Goal: Find specific page/section: Find specific page/section

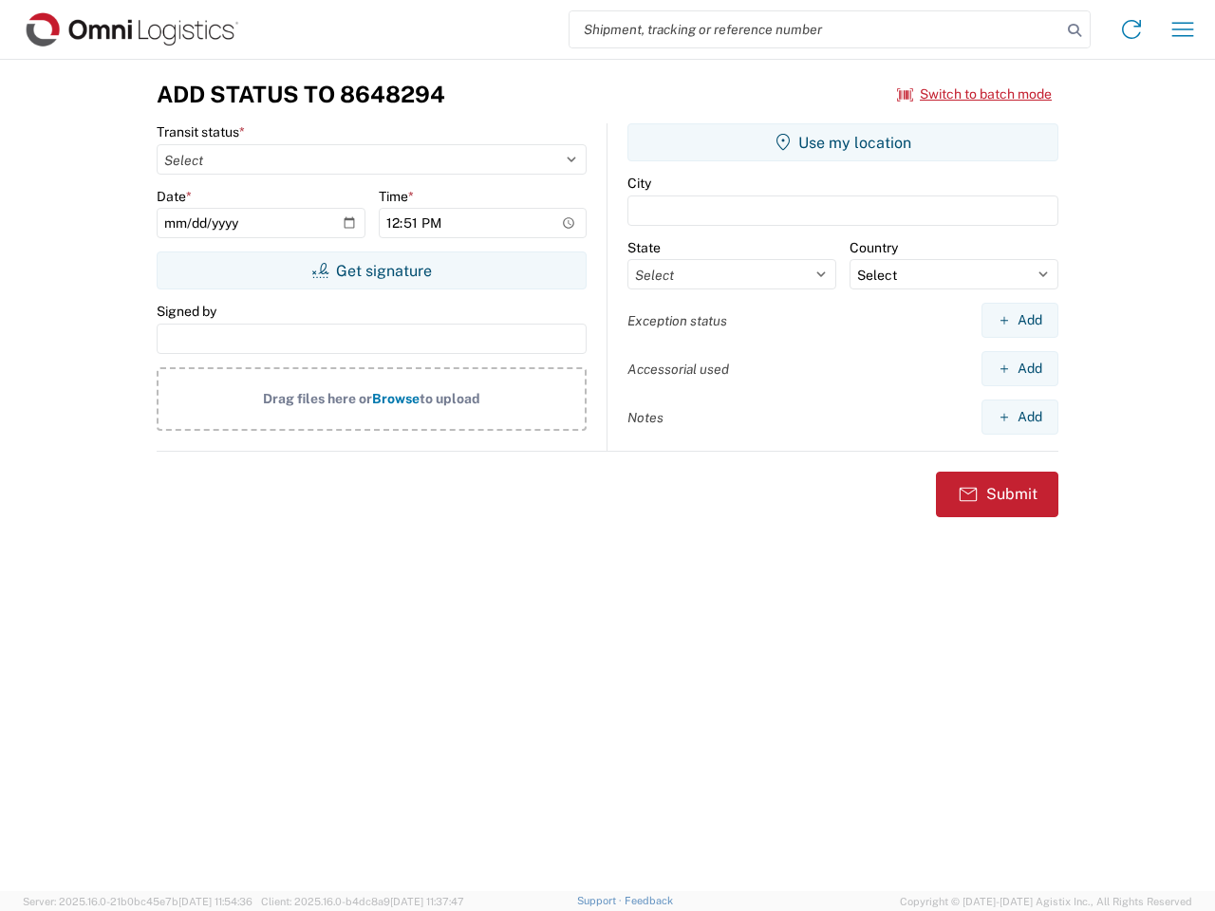
click at [815, 29] on input "search" at bounding box center [816, 29] width 492 height 36
click at [1074, 30] on icon at bounding box center [1074, 30] width 27 height 27
click at [1131, 29] on icon at bounding box center [1131, 29] width 30 height 30
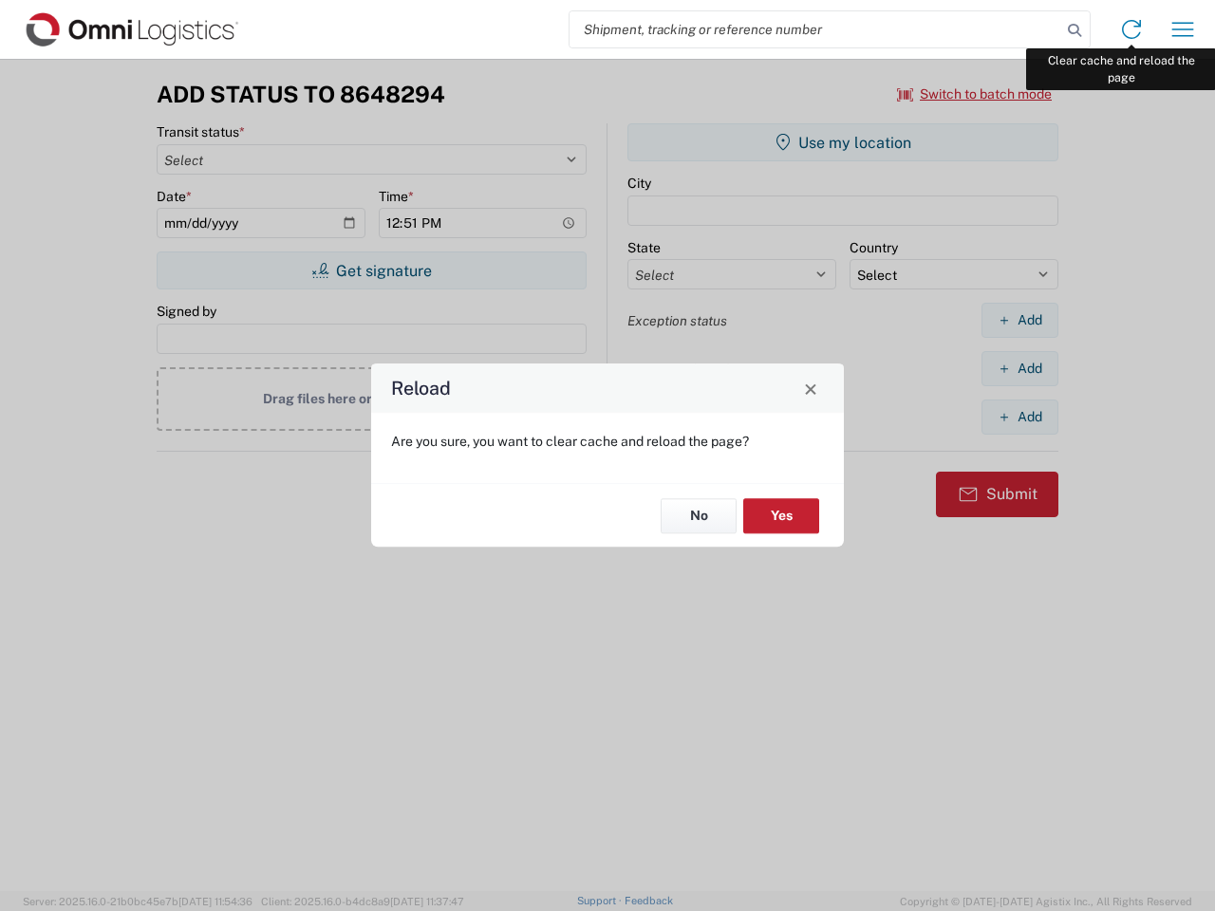
click at [1183, 29] on div "Reload Are you sure, you want to clear cache and reload the page? No Yes" at bounding box center [607, 455] width 1215 height 911
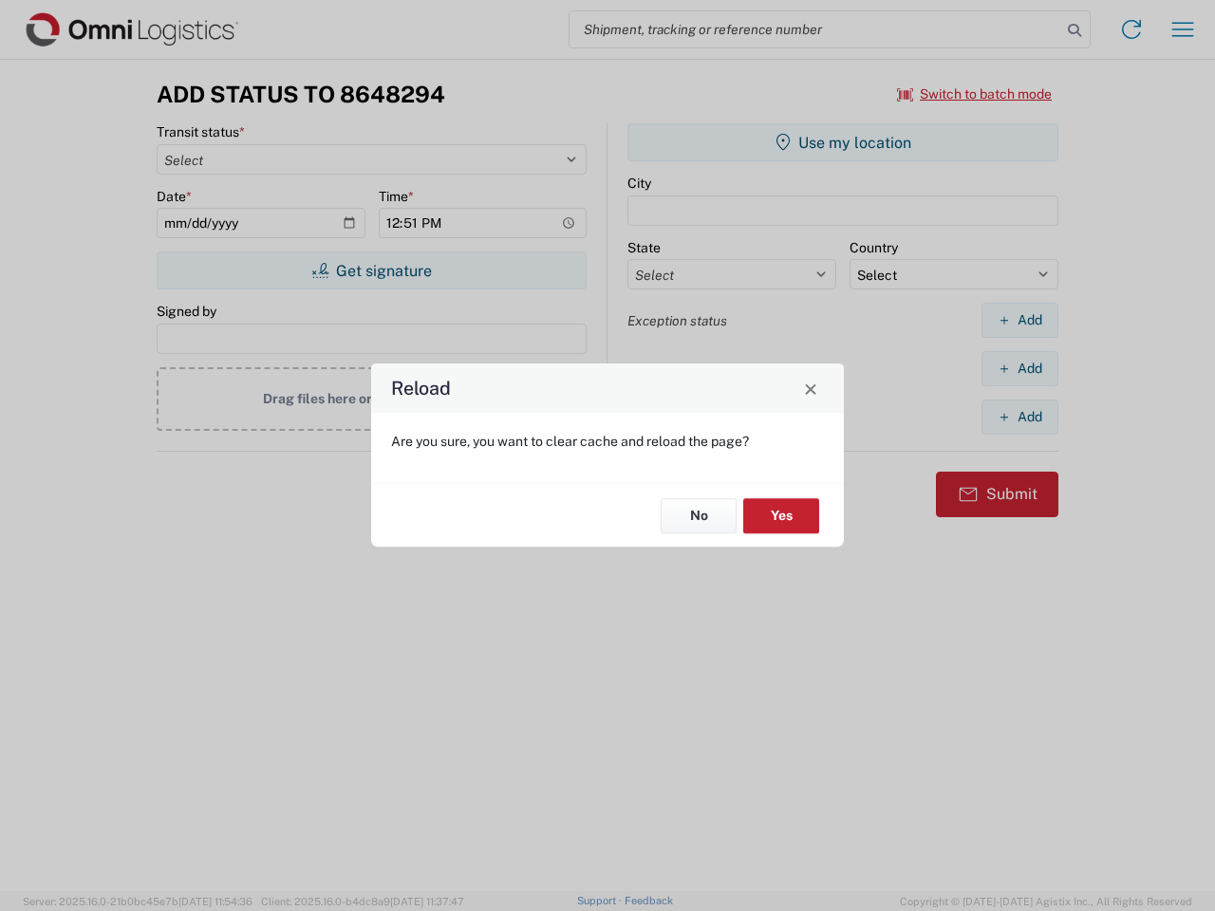
click at [975, 94] on div "Reload Are you sure, you want to clear cache and reload the page? No Yes" at bounding box center [607, 455] width 1215 height 911
click at [371, 271] on div "Reload Are you sure, you want to clear cache and reload the page? No Yes" at bounding box center [607, 455] width 1215 height 911
click at [843, 142] on div "Reload Are you sure, you want to clear cache and reload the page? No Yes" at bounding box center [607, 455] width 1215 height 911
click at [1019, 320] on div "Reload Are you sure, you want to clear cache and reload the page? No Yes" at bounding box center [607, 455] width 1215 height 911
click at [1019, 368] on div "Reload Are you sure, you want to clear cache and reload the page? No Yes" at bounding box center [607, 455] width 1215 height 911
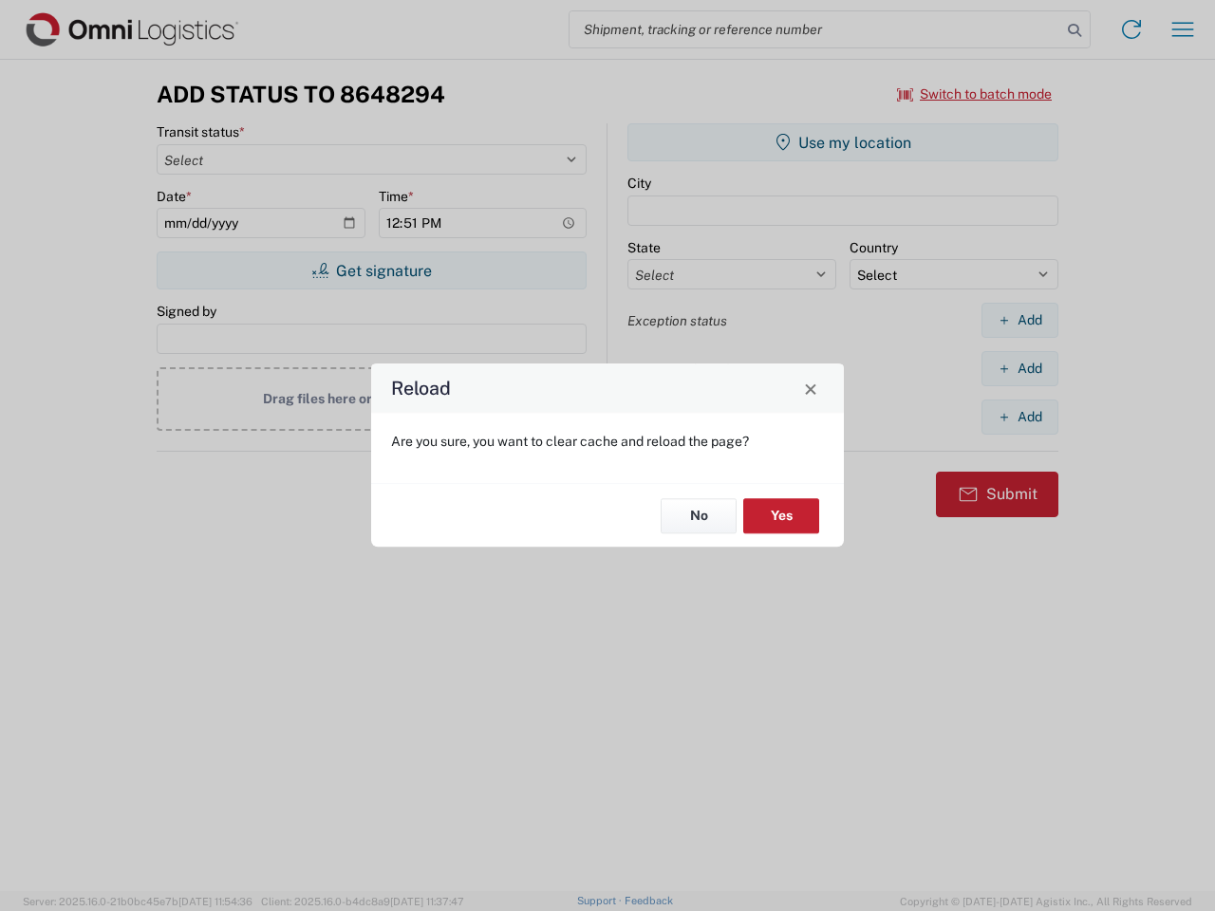
click at [1019, 417] on div "Reload Are you sure, you want to clear cache and reload the page? No Yes" at bounding box center [607, 455] width 1215 height 911
